Goal: Navigation & Orientation: Find specific page/section

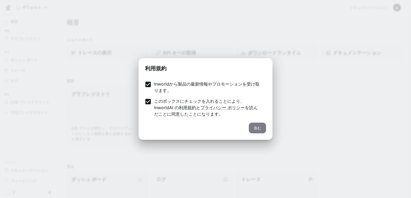
click at [254, 129] on button "進む" at bounding box center [257, 128] width 17 height 11
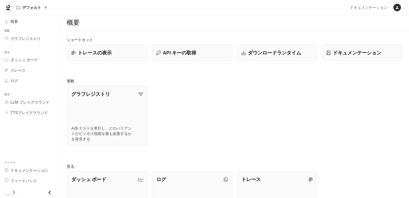
scroll to position [81, 0]
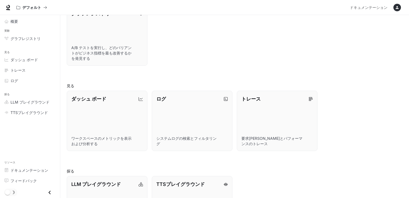
click at [332, 103] on div "ダッシュ ボード ワークスペースのメトリックを表示および分析する ログ システムログの検索とフィルタリング トレース 要求フローとパフォーマンスのトレース" at bounding box center [232, 119] width 340 height 65
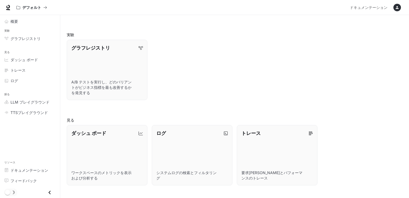
scroll to position [0, 0]
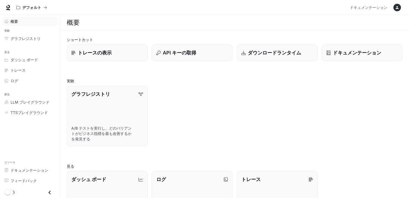
click at [16, 23] on span "概要" at bounding box center [14, 22] width 8 height 6
click at [34, 24] on link "概要" at bounding box center [30, 21] width 56 height 9
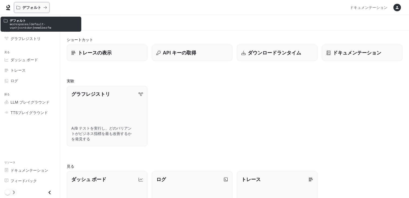
click at [39, 8] on p "デフォルト" at bounding box center [31, 7] width 19 height 5
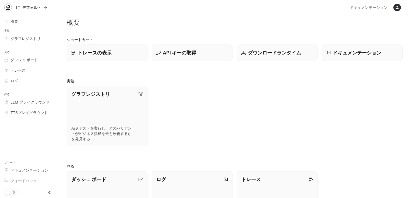
click at [10, 7] on icon at bounding box center [7, 7] width 3 height 4
click at [28, 38] on span "グラフレジストリ" at bounding box center [25, 39] width 30 height 6
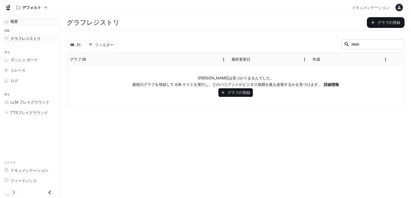
click at [23, 22] on div "概要" at bounding box center [32, 22] width 45 height 6
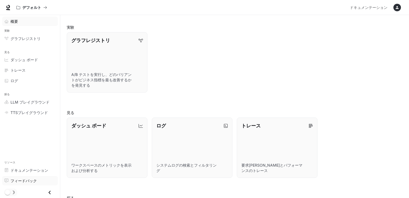
scroll to position [125, 0]
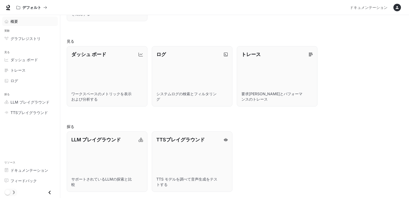
click at [48, 193] on icon "閉じる引き出し" at bounding box center [49, 192] width 7 height 7
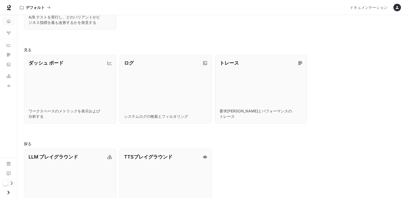
click at [8, 192] on icon "オープンドロワー" at bounding box center [8, 192] width 7 height 7
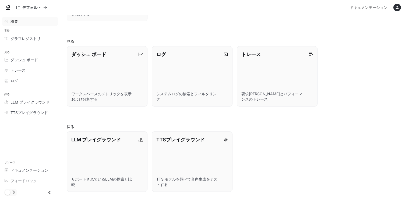
click at [329, 68] on div "ダッシュ ボード ワークスペースのメトリックを表示および分析する ログ システムログの検索とフィルタリング トレース 要求フローとパフォーマンスのトレース" at bounding box center [232, 74] width 340 height 65
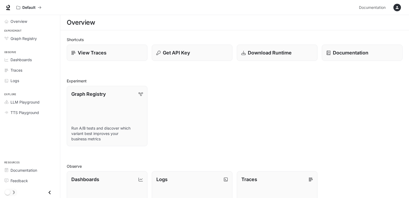
click at [296, 96] on div "Graph Registry Run A/B tests and discover which variant best improves your busi…" at bounding box center [232, 114] width 340 height 65
drag, startPoint x: 332, startPoint y: 119, endPoint x: 332, endPoint y: 95, distance: 23.9
click at [332, 115] on div "Graph Registry Run A/B tests and discover which variant best improves your busi…" at bounding box center [232, 114] width 340 height 65
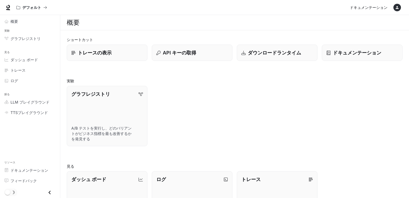
click at [370, 5] on span "ドキュメンテーション" at bounding box center [368, 7] width 38 height 7
click at [398, 7] on icon "button" at bounding box center [397, 7] width 4 height 4
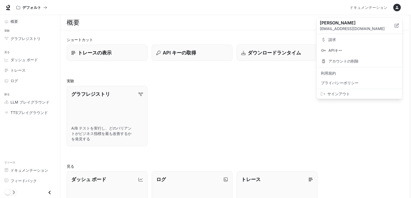
click at [339, 92] on span "サインアウト" at bounding box center [362, 93] width 70 height 5
